Goal: Information Seeking & Learning: Learn about a topic

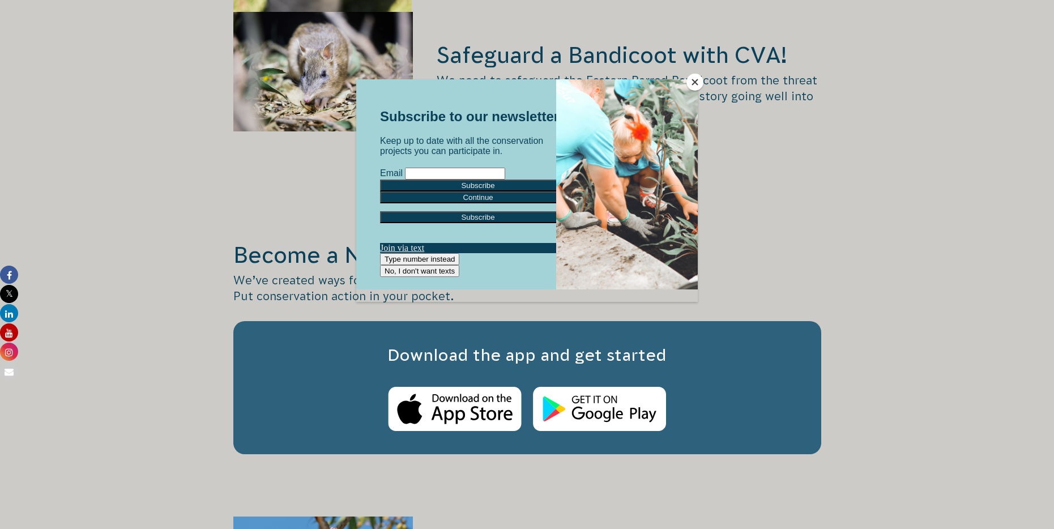
scroll to position [1779, 0]
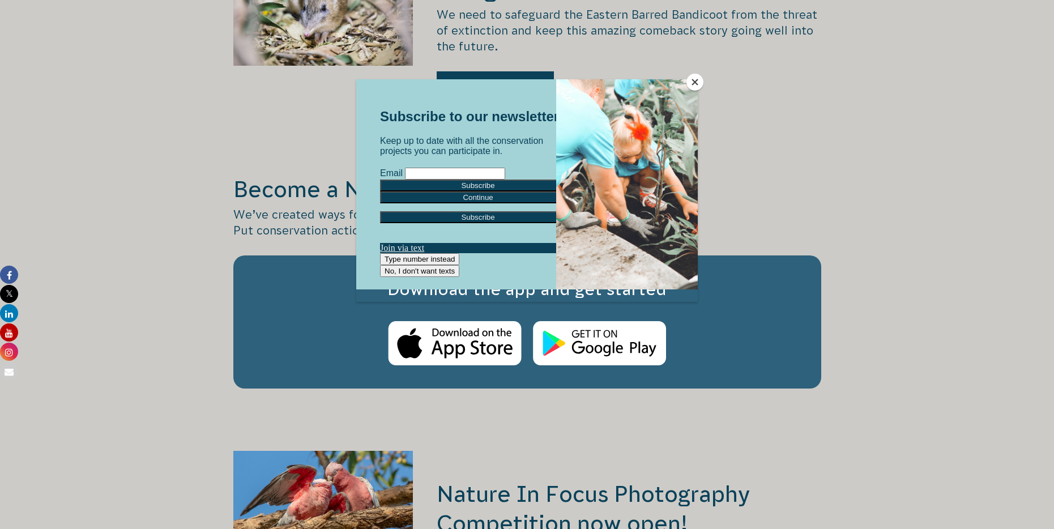
click at [689, 83] on button "Close" at bounding box center [694, 82] width 17 height 17
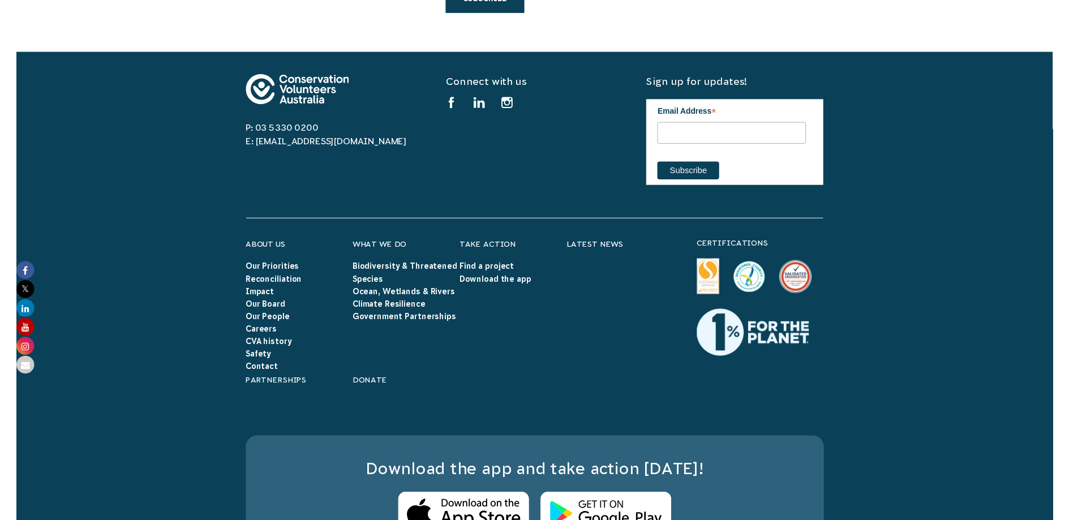
scroll to position [3435, 0]
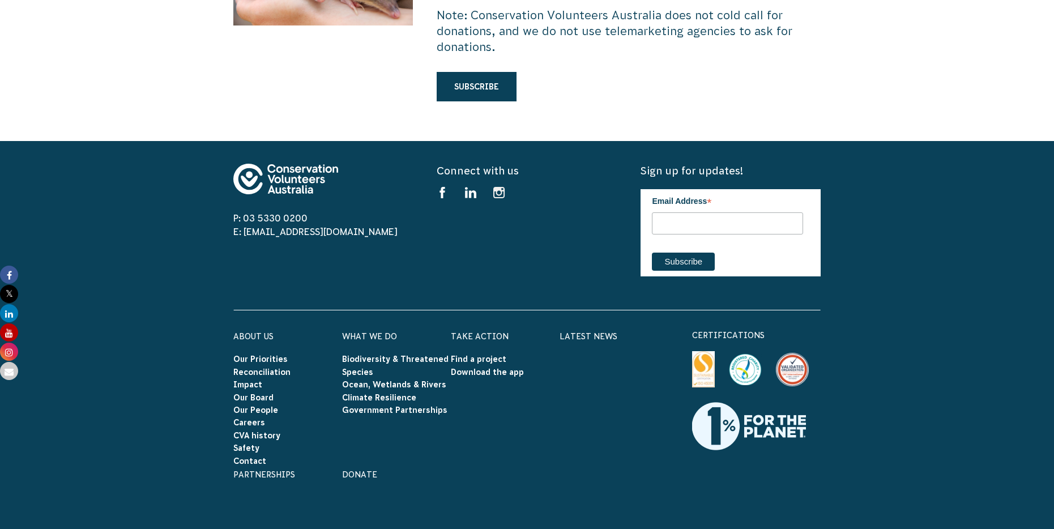
click at [498, 187] on icon at bounding box center [500, 194] width 14 height 14
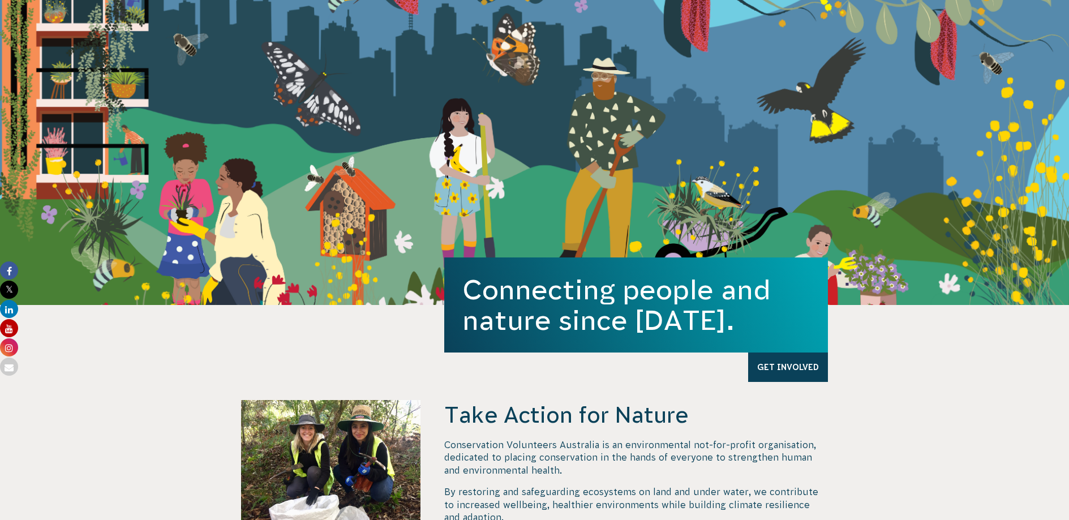
scroll to position [0, 0]
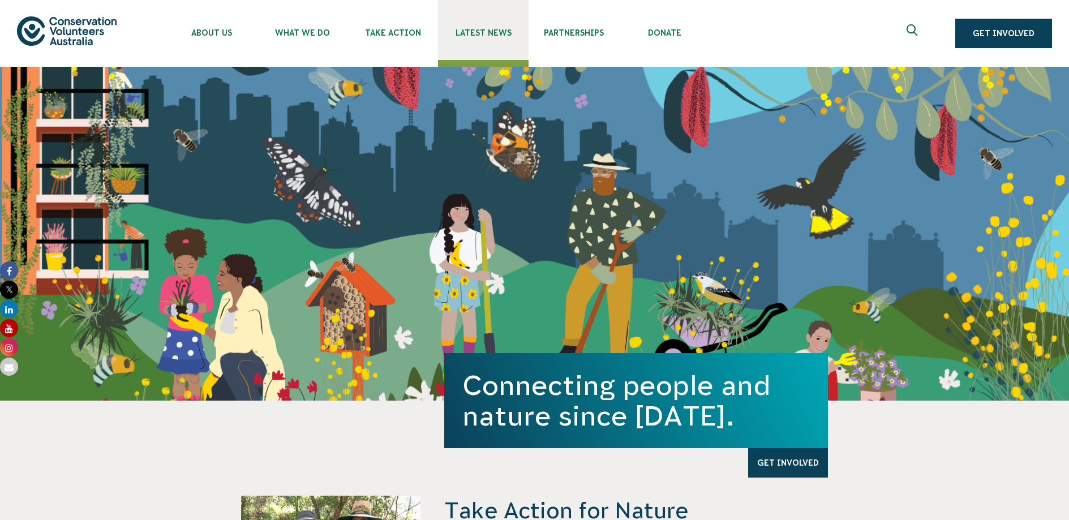
click at [467, 26] on link "Latest News" at bounding box center [483, 30] width 91 height 60
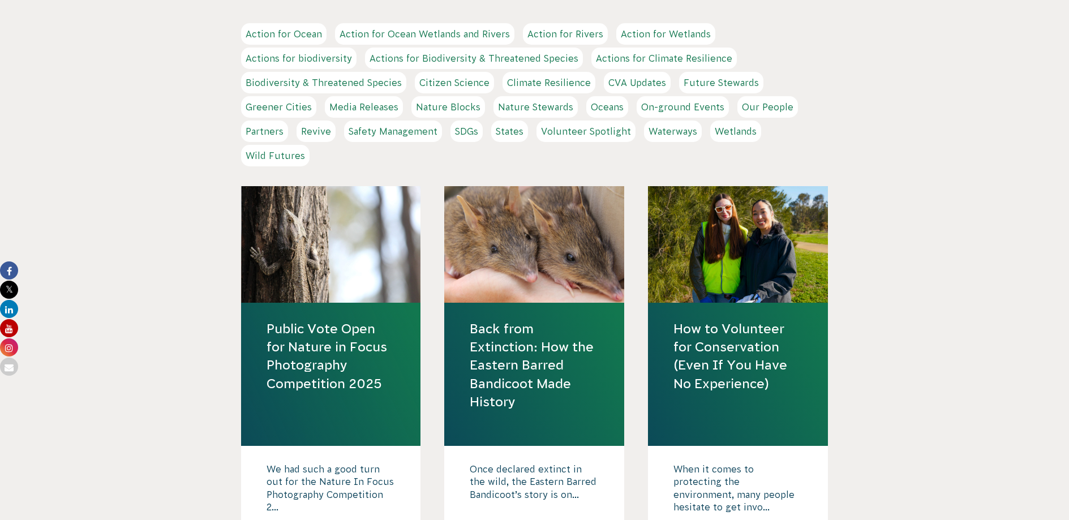
scroll to position [389, 0]
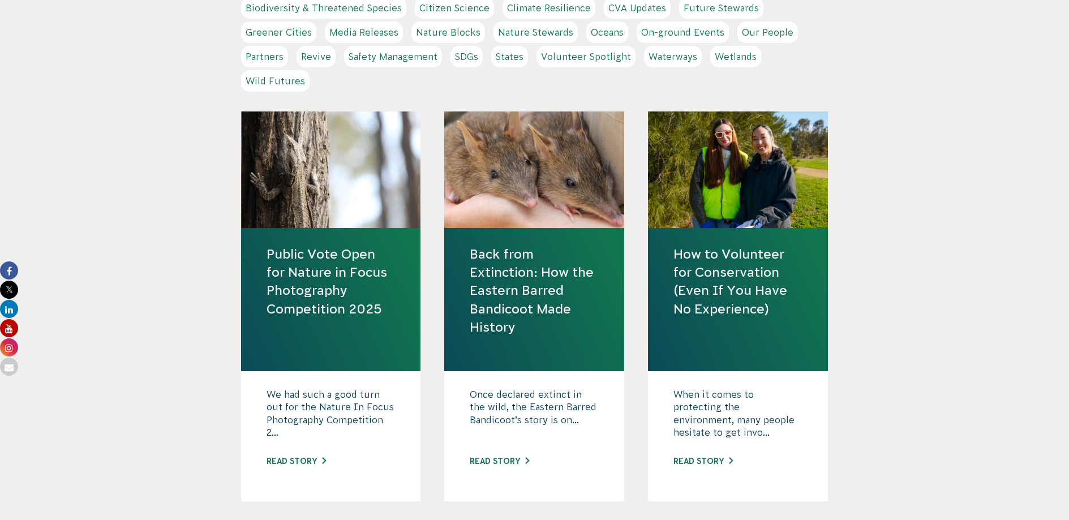
click at [739, 284] on link "How to Volunteer for Conservation (Even If You Have No Experience)" at bounding box center [738, 281] width 129 height 73
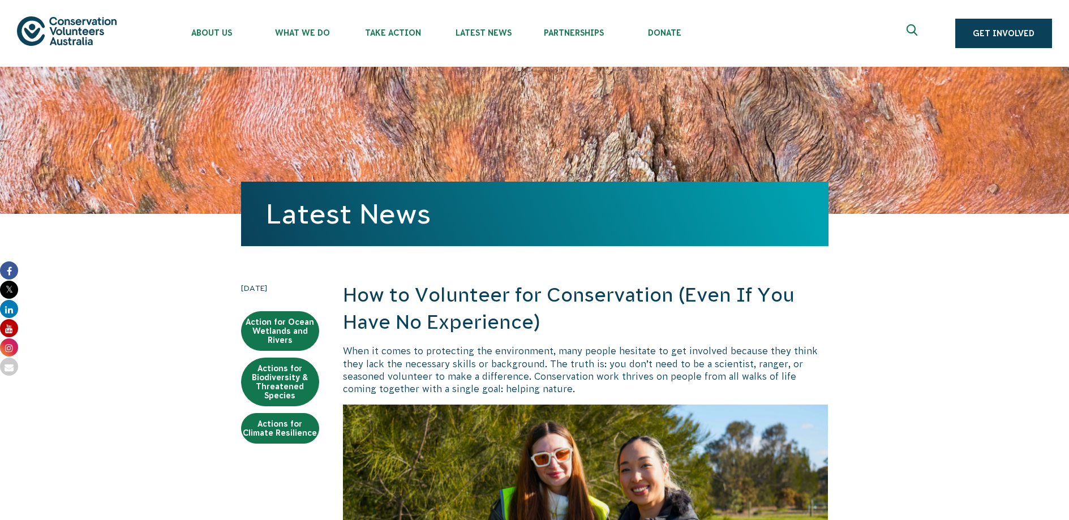
scroll to position [395, 0]
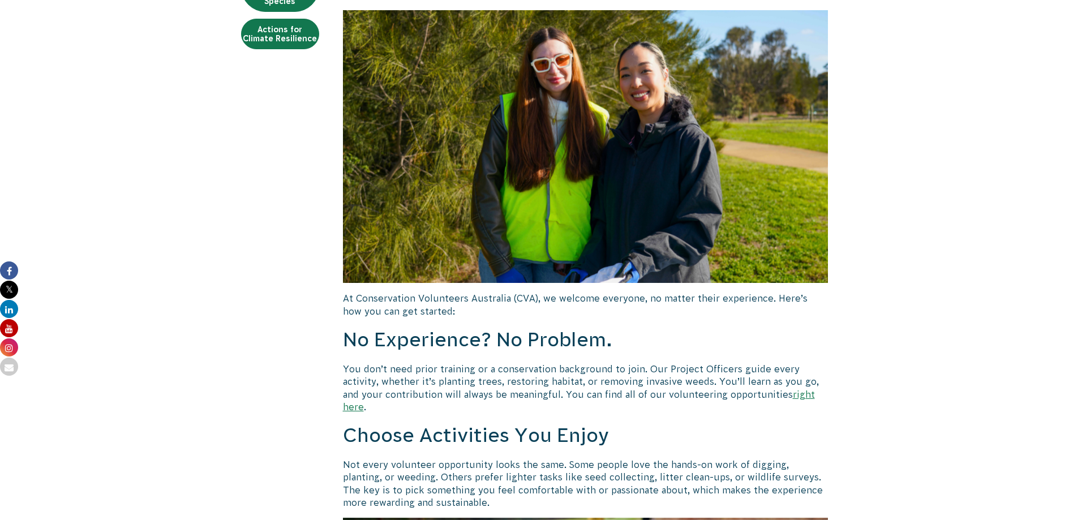
click at [402, 375] on p "You don’t need prior training or a conservation background to join. Our Project…" at bounding box center [586, 388] width 486 height 51
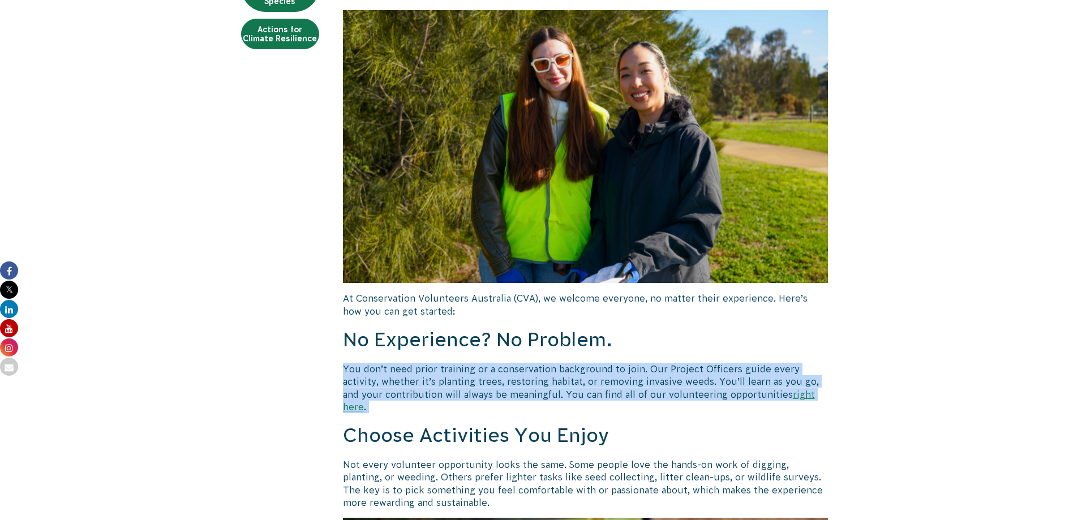
click at [402, 375] on p "You don’t need prior training or a conservation background to join. Our Project…" at bounding box center [586, 388] width 486 height 51
click at [581, 379] on p "You don’t need prior training or a conservation background to join. Our Project…" at bounding box center [586, 388] width 486 height 51
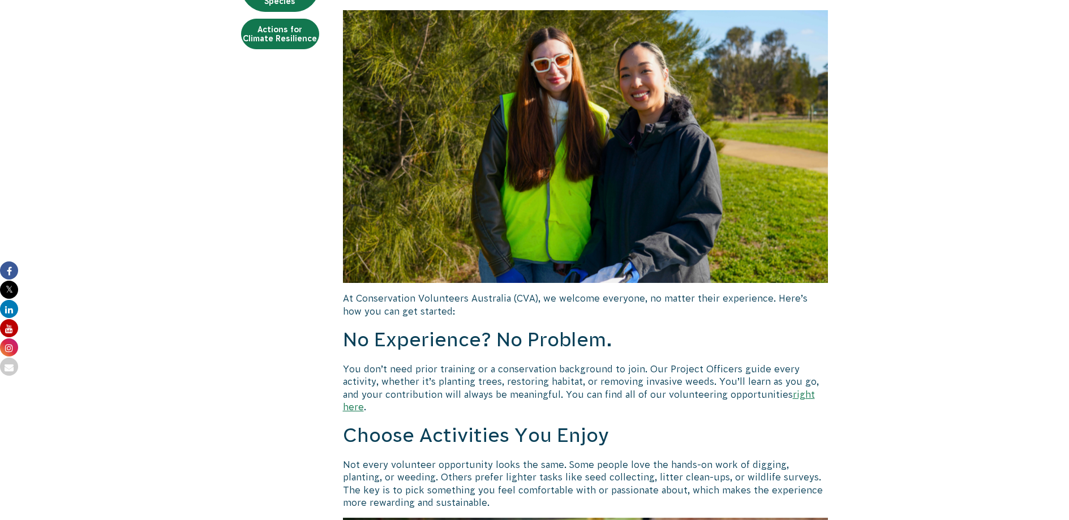
click at [759, 395] on link "right here" at bounding box center [579, 400] width 472 height 23
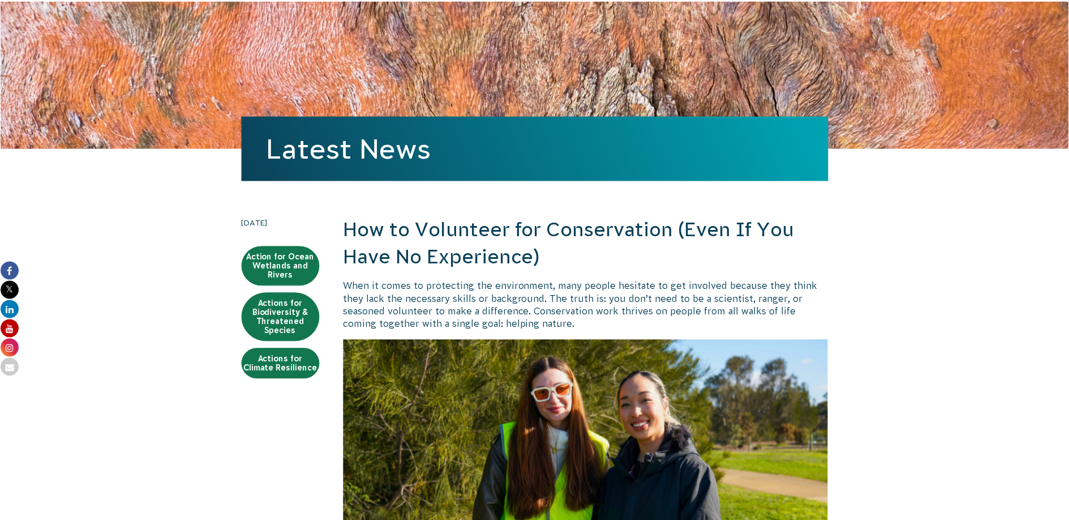
scroll to position [0, 0]
